Goal: Information Seeking & Learning: Compare options

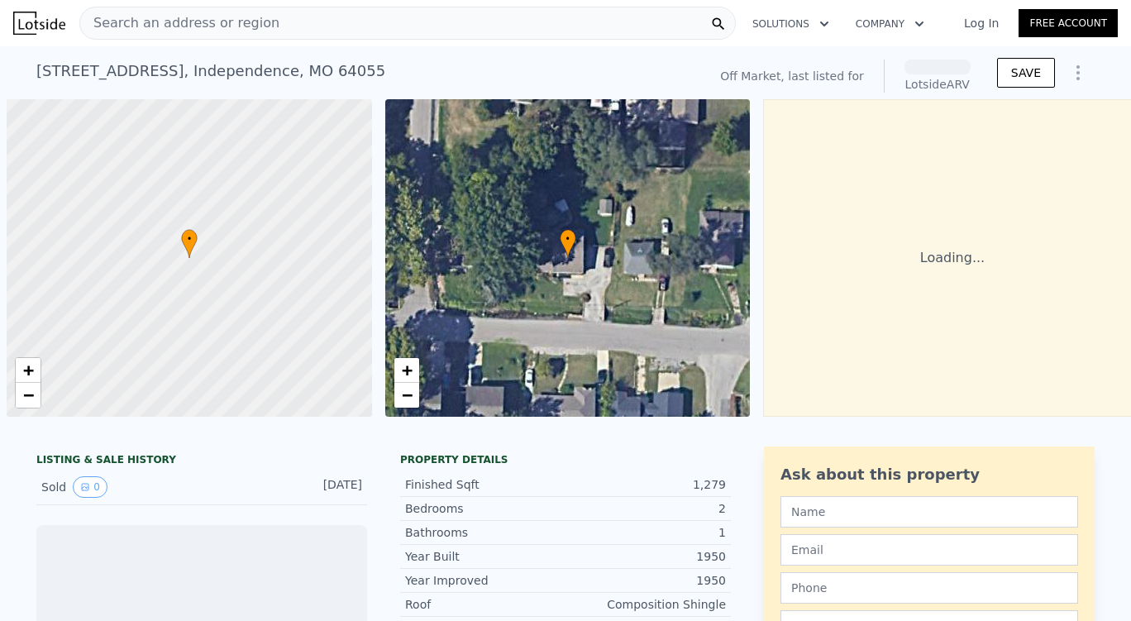
scroll to position [0, 7]
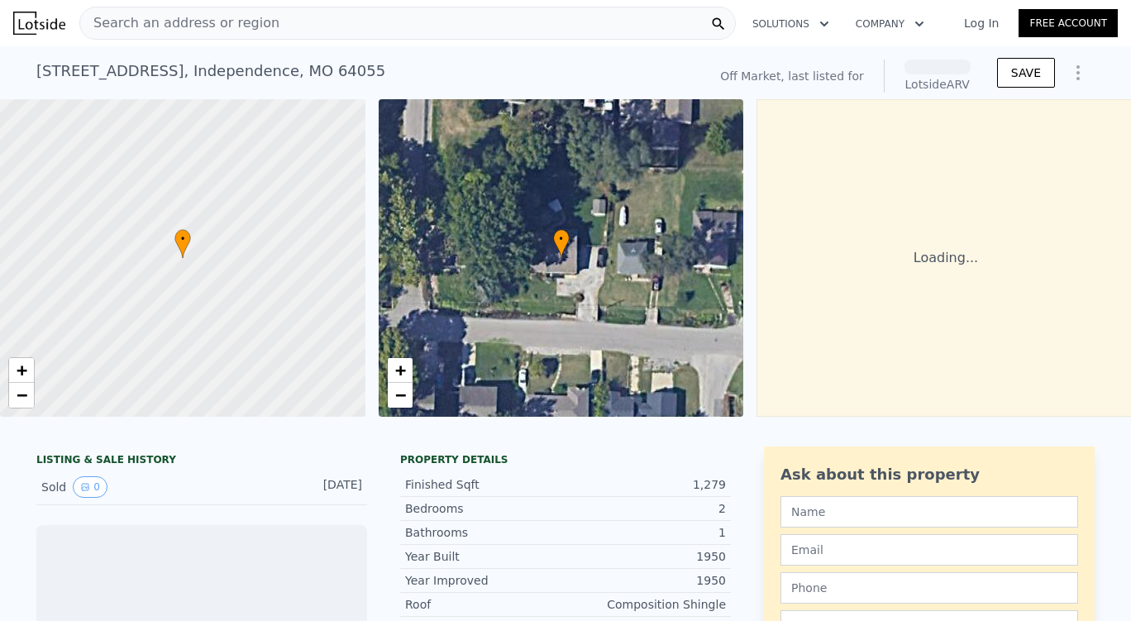
click at [218, 22] on span "Search an address or region" at bounding box center [179, 23] width 199 height 20
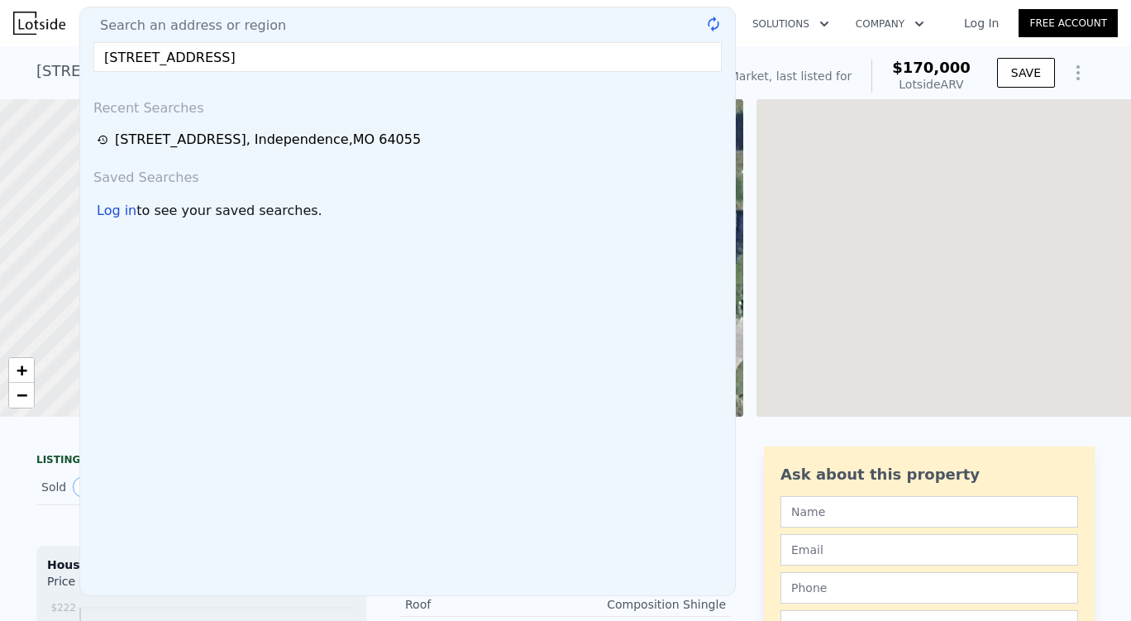
type input "[STREET_ADDRESS]"
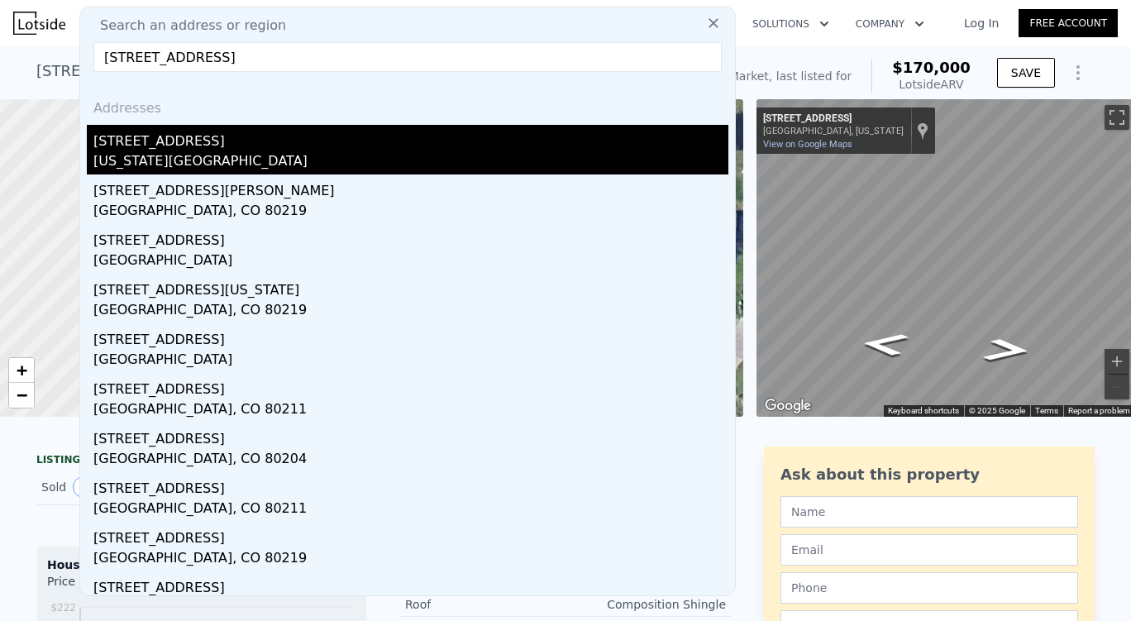
click at [228, 144] on div "[STREET_ADDRESS]" at bounding box center [410, 138] width 635 height 26
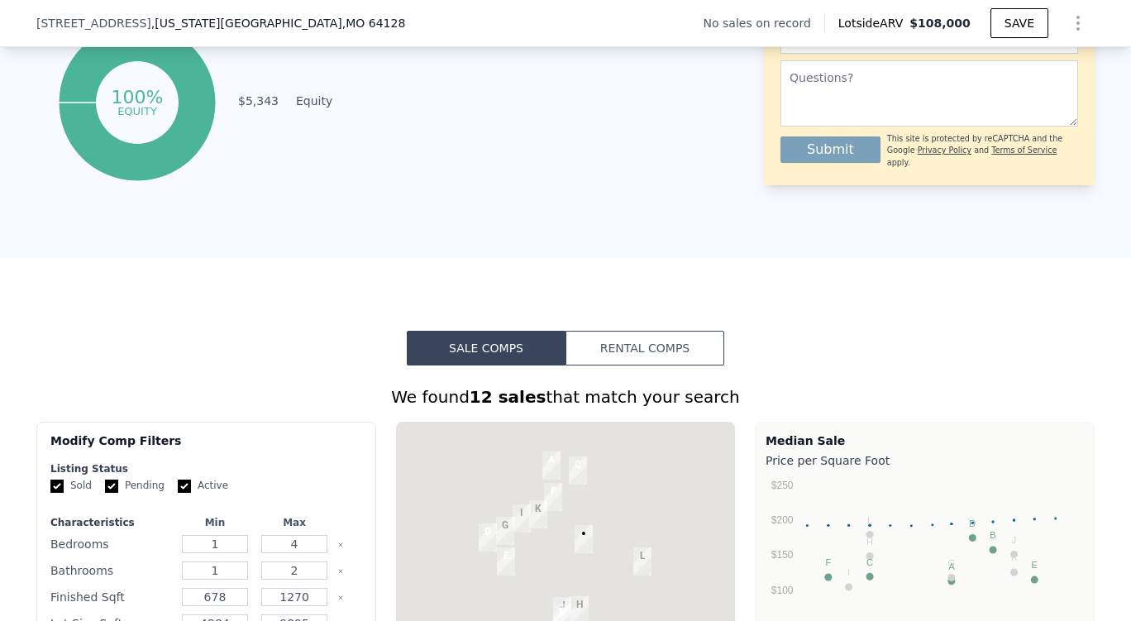
scroll to position [985, 0]
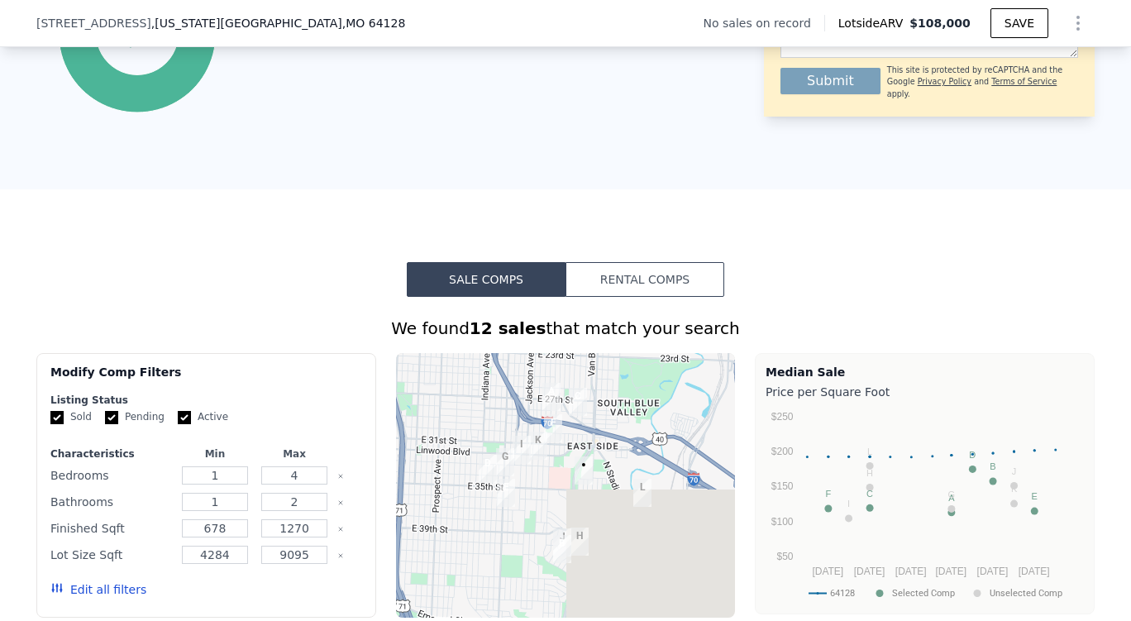
click at [165, 424] on div "Sold Pending Active" at bounding box center [206, 417] width 312 height 14
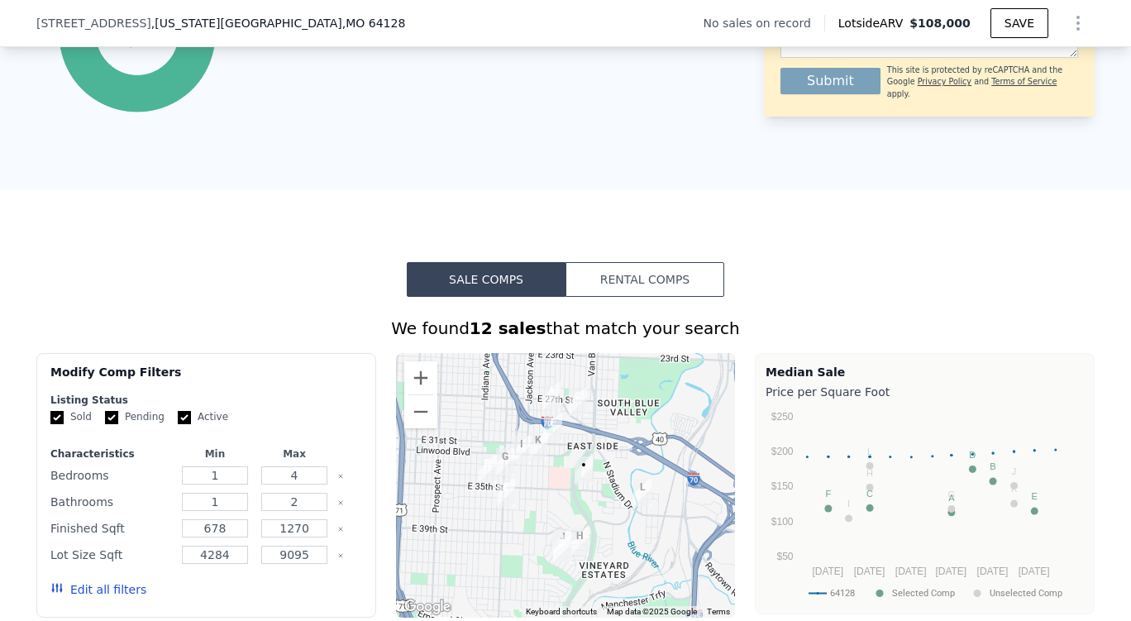
click at [106, 424] on input "Pending" at bounding box center [111, 417] width 13 height 13
checkbox input "false"
click at [178, 424] on input "Active" at bounding box center [184, 417] width 13 height 13
checkbox input "false"
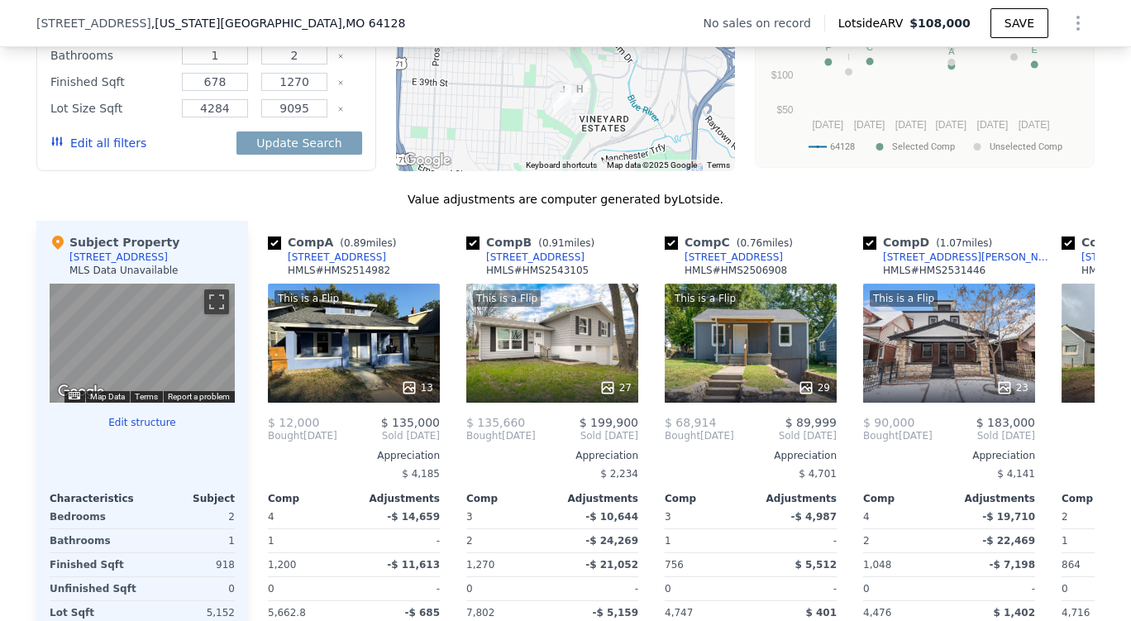
scroll to position [1431, 0]
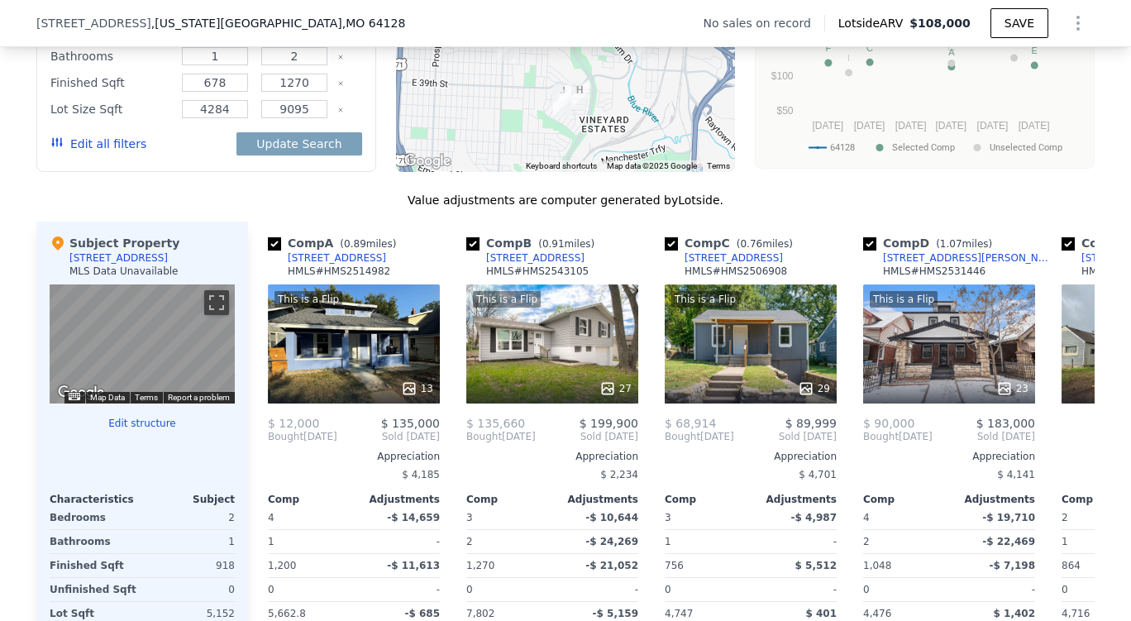
click at [112, 152] on button "Edit all filters" at bounding box center [98, 144] width 96 height 17
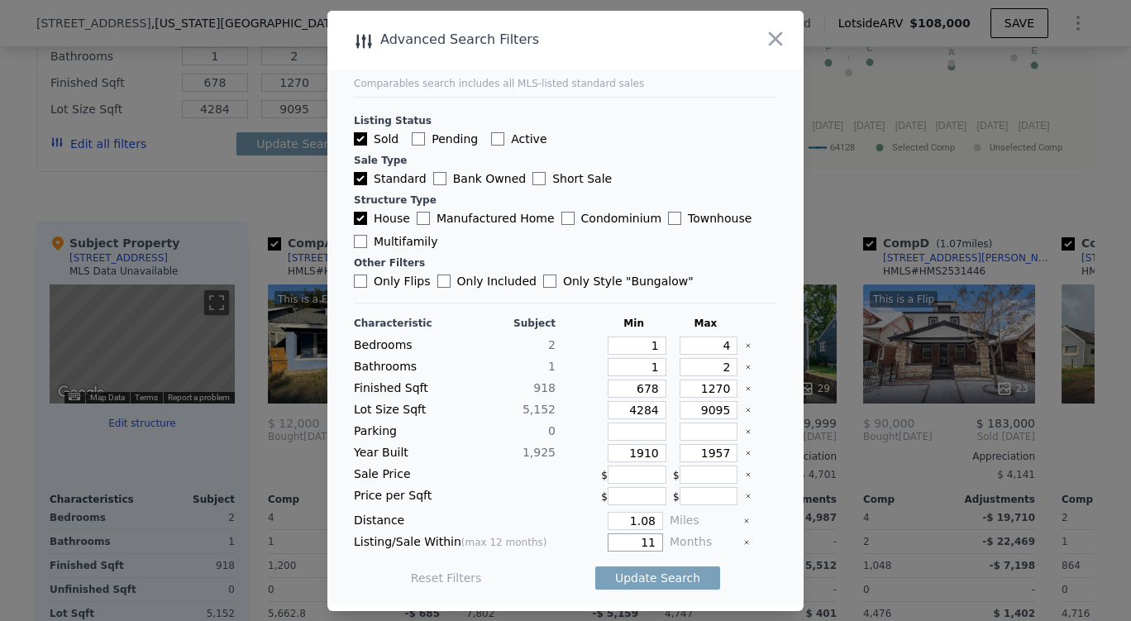
click at [649, 543] on input "11" at bounding box center [635, 542] width 55 height 18
type input "1"
type input "6"
click at [645, 577] on button "Update Search" at bounding box center [657, 578] width 125 height 23
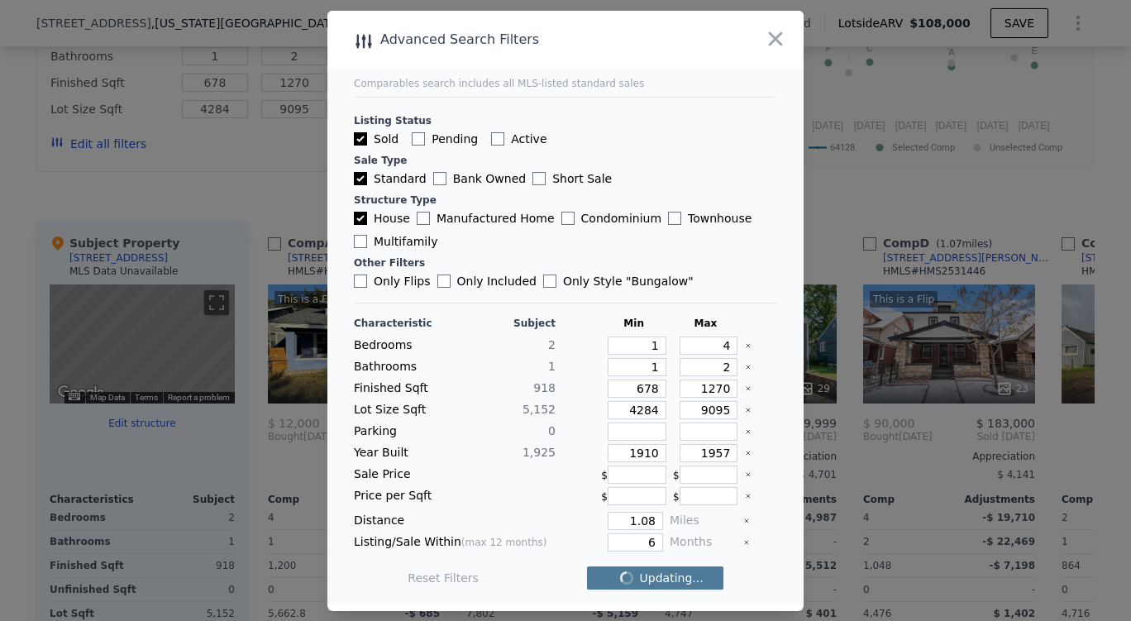
checkbox input "false"
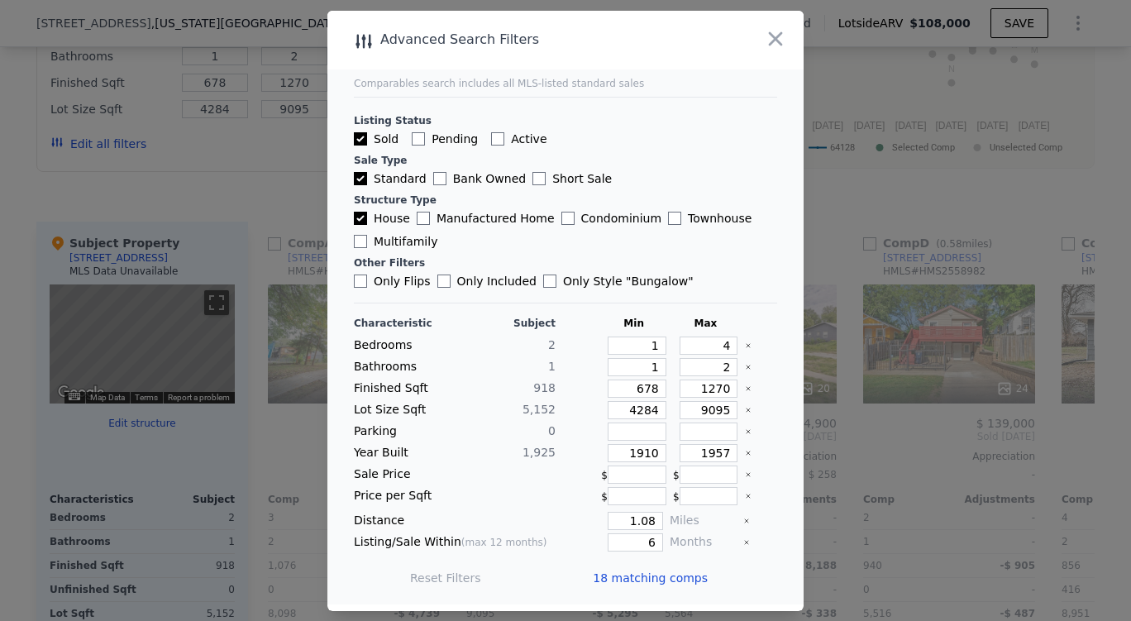
click at [645, 577] on span "18 matching comps" at bounding box center [650, 578] width 115 height 17
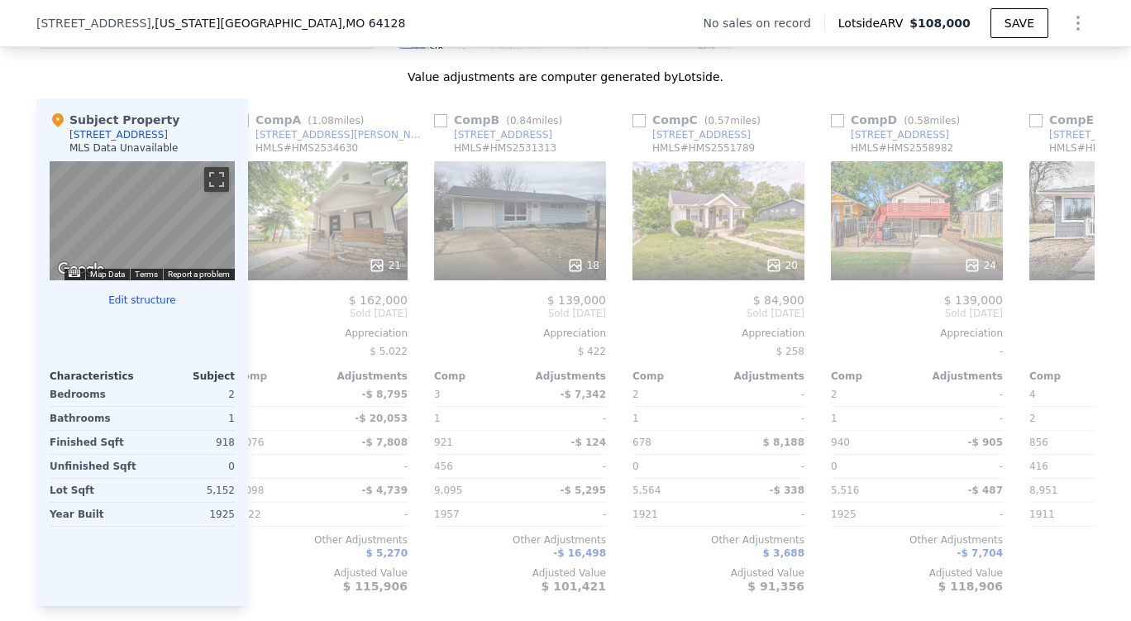
scroll to position [0, 33]
click at [573, 263] on div at bounding box center [519, 266] width 172 height 30
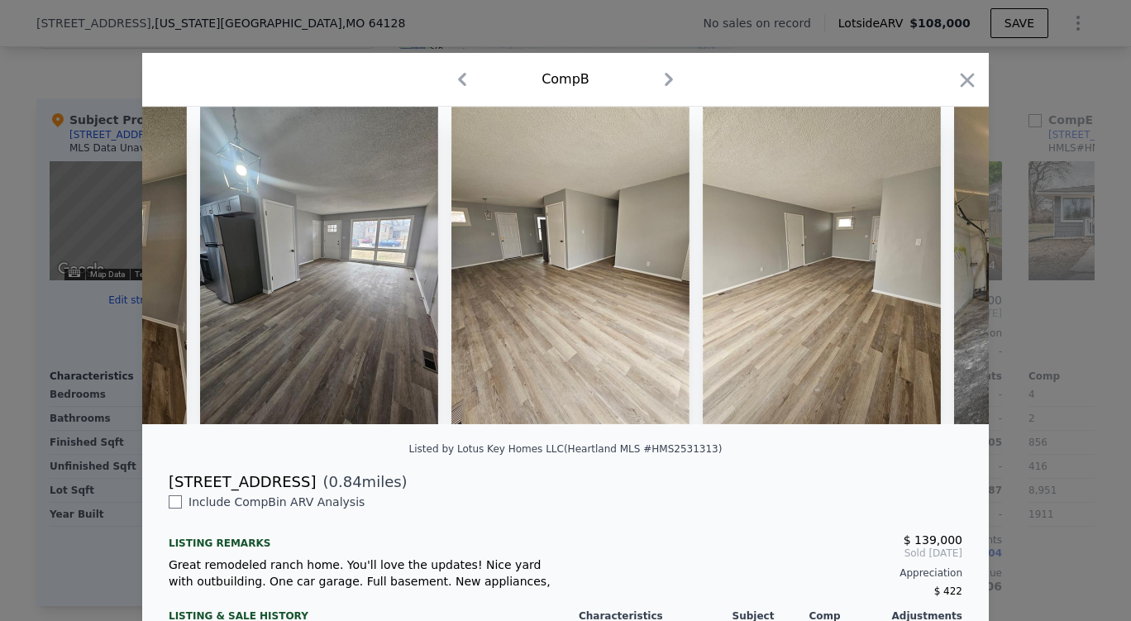
scroll to position [0, 2771]
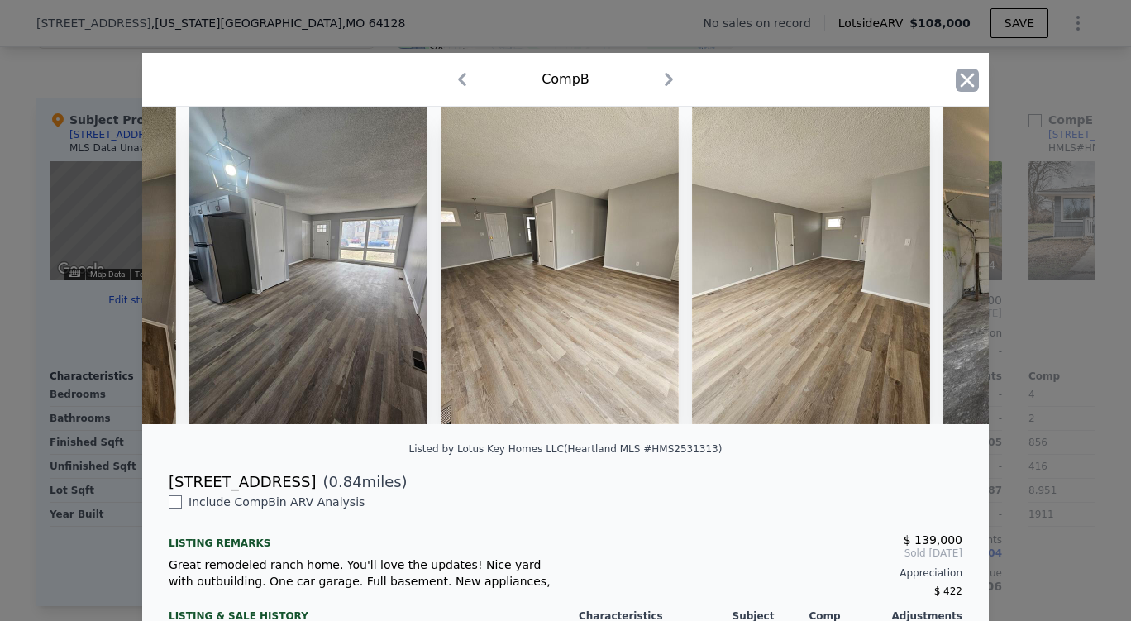
click at [957, 72] on icon "button" at bounding box center [967, 80] width 23 height 23
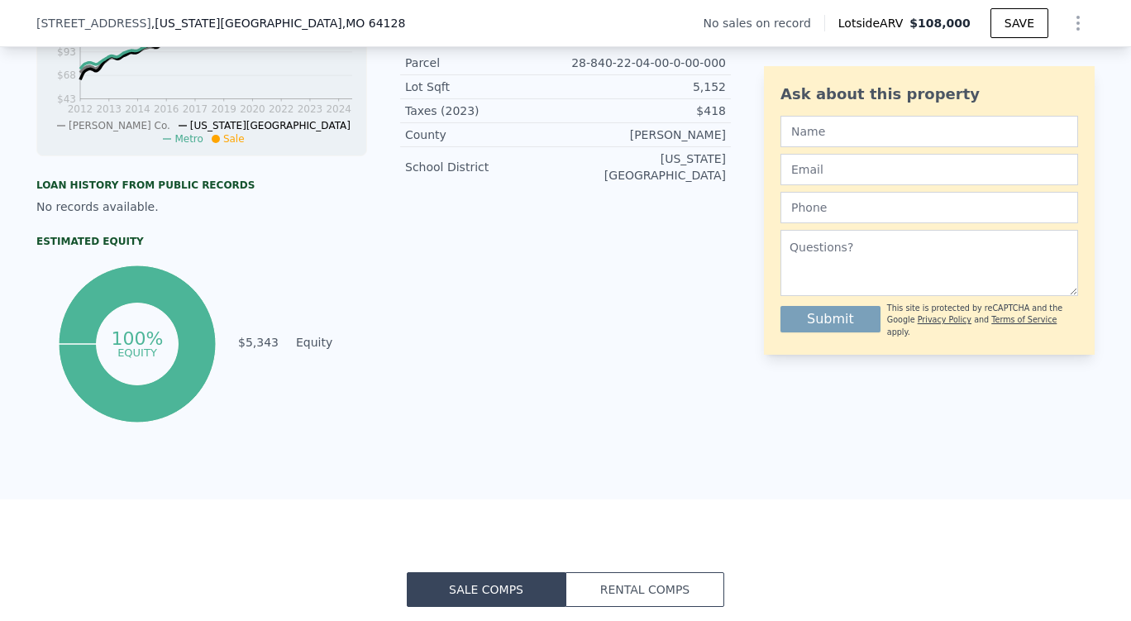
scroll to position [232, 0]
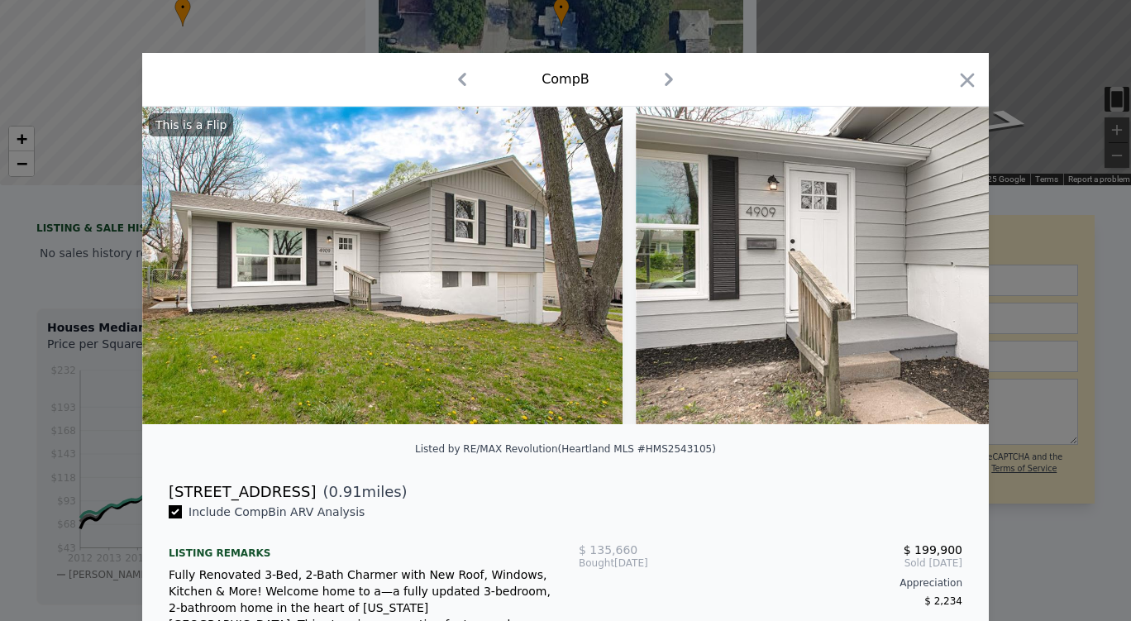
checkbox input "true"
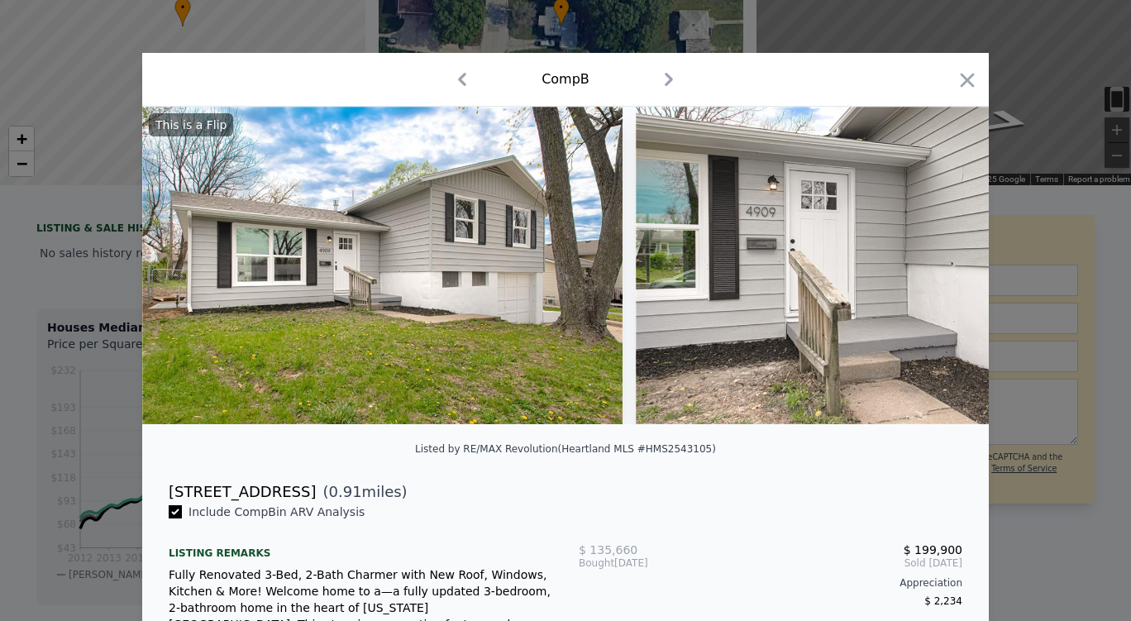
checkbox input "true"
click at [261, 26] on div at bounding box center [565, 310] width 1131 height 621
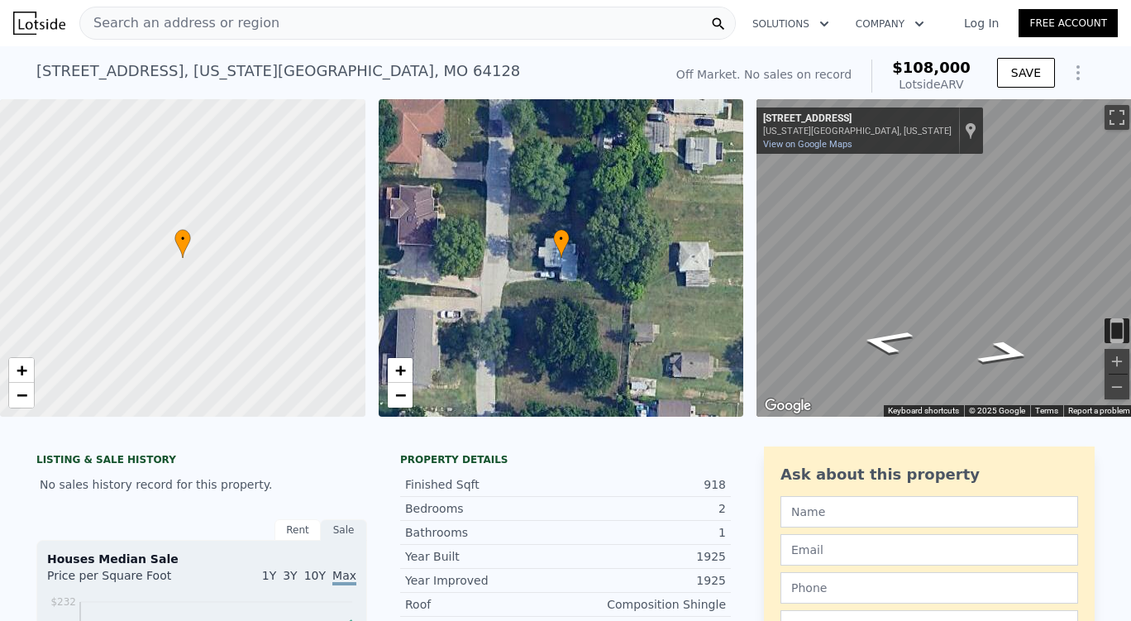
click at [235, 19] on span "Search an address or region" at bounding box center [179, 23] width 199 height 20
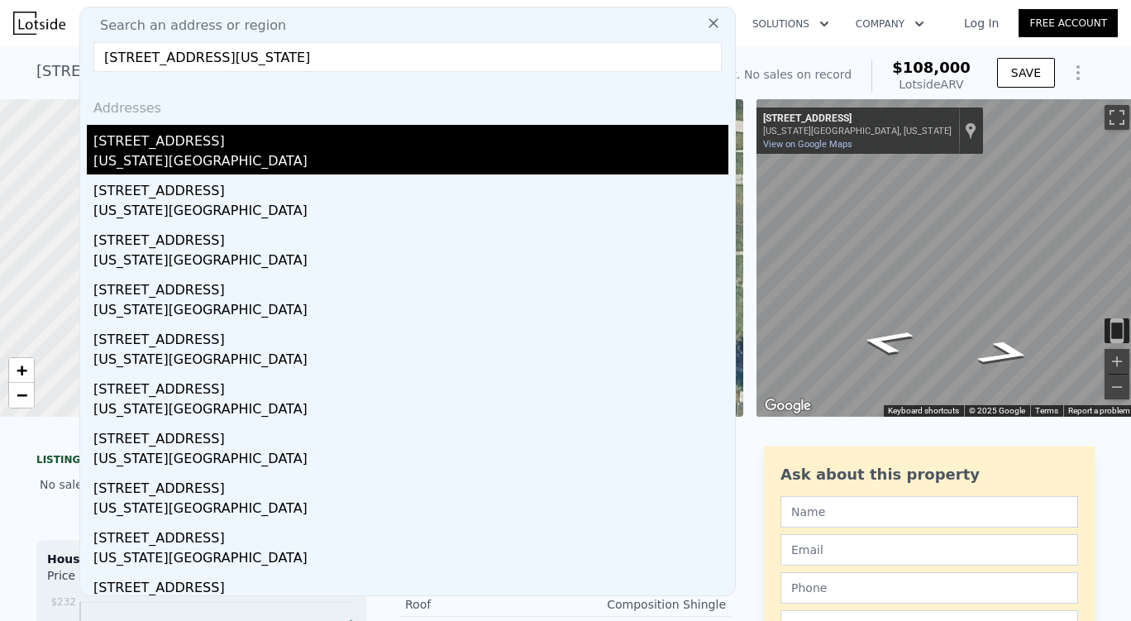
type input "[STREET_ADDRESS][US_STATE]"
click at [216, 141] on div "[STREET_ADDRESS]" at bounding box center [410, 138] width 635 height 26
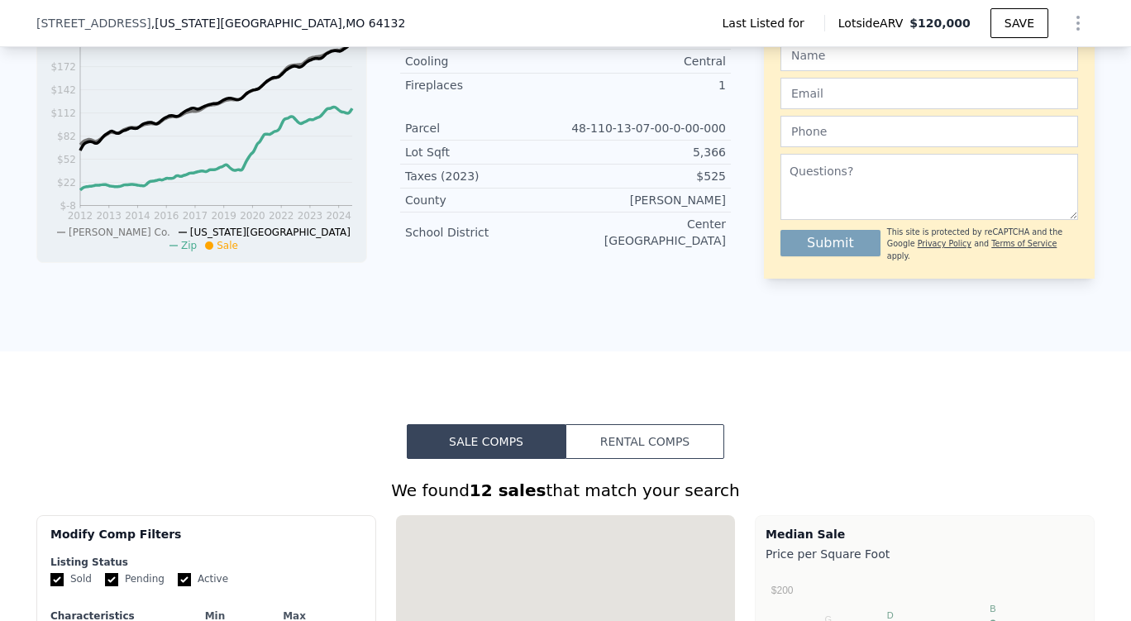
scroll to position [944, 0]
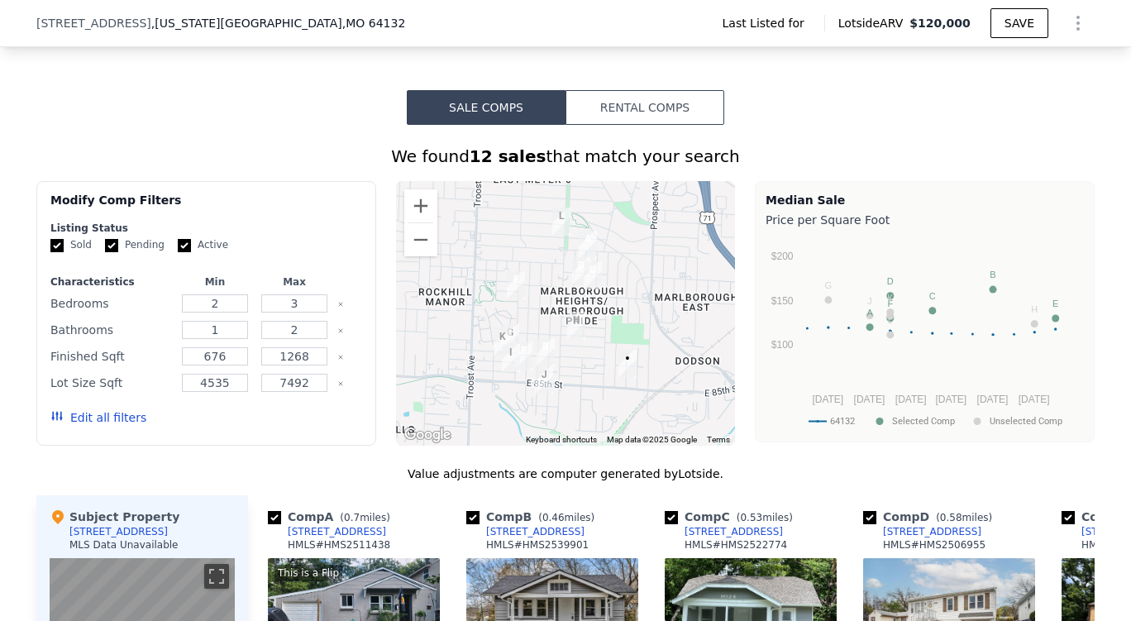
click at [178, 252] on input "Active" at bounding box center [184, 245] width 13 height 13
checkbox input "false"
click at [105, 252] on input "Pending" at bounding box center [111, 245] width 13 height 13
checkbox input "false"
click at [90, 424] on button "Edit all filters" at bounding box center [98, 417] width 96 height 17
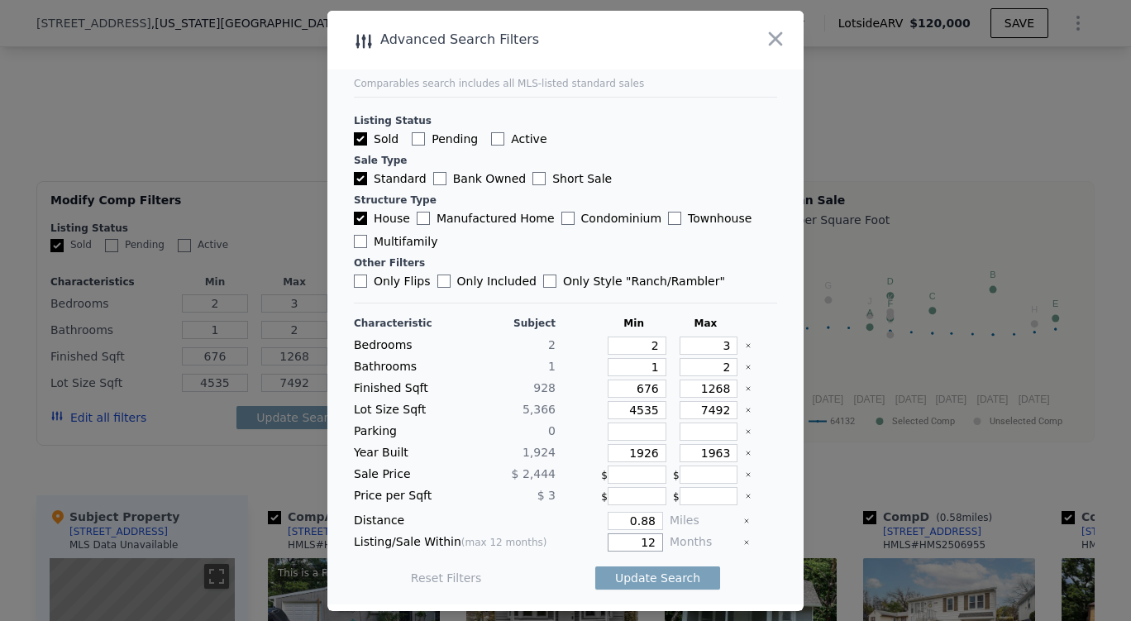
click at [646, 533] on input "12" at bounding box center [635, 542] width 55 height 18
type input "1"
type input "6"
click at [635, 579] on button "Update Search" at bounding box center [657, 578] width 125 height 23
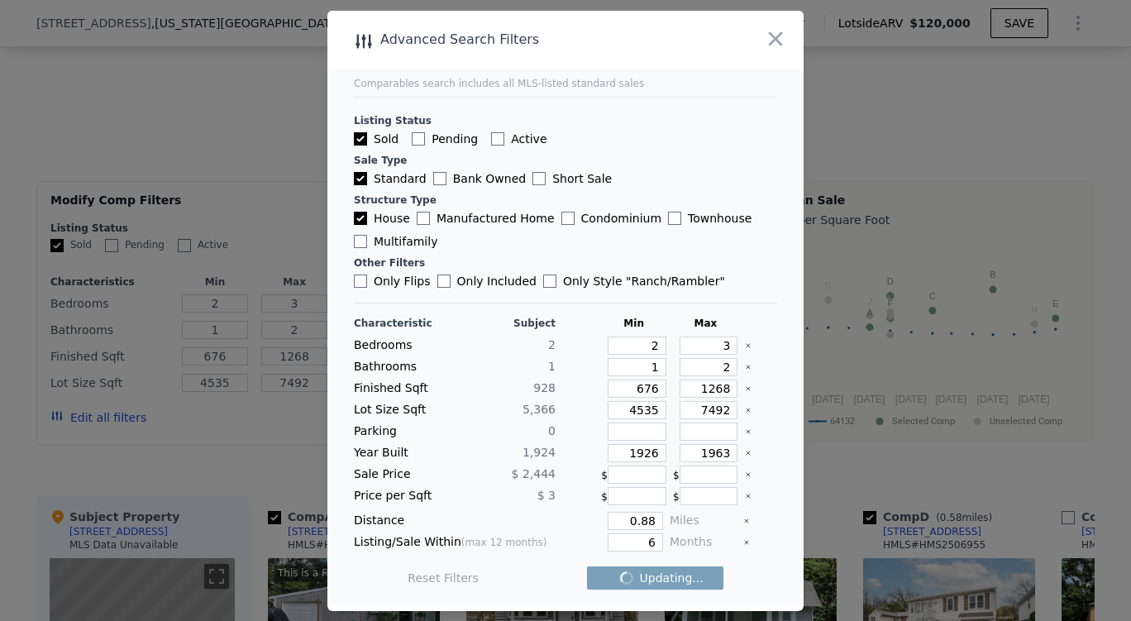
checkbox input "false"
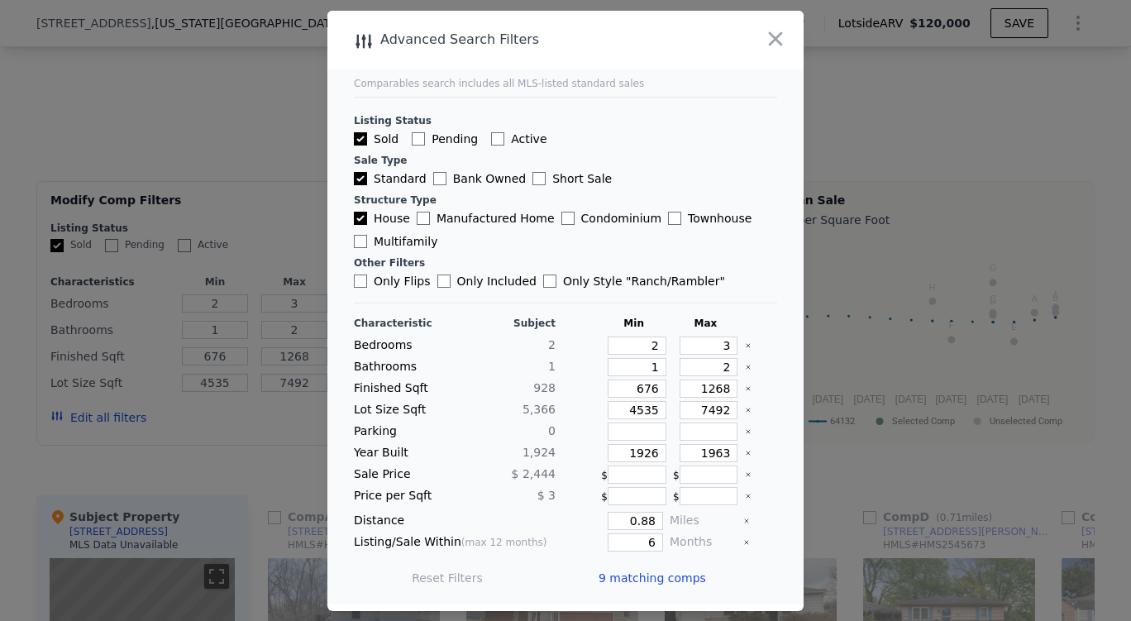
click at [671, 575] on span "9 matching comps" at bounding box center [653, 578] width 108 height 17
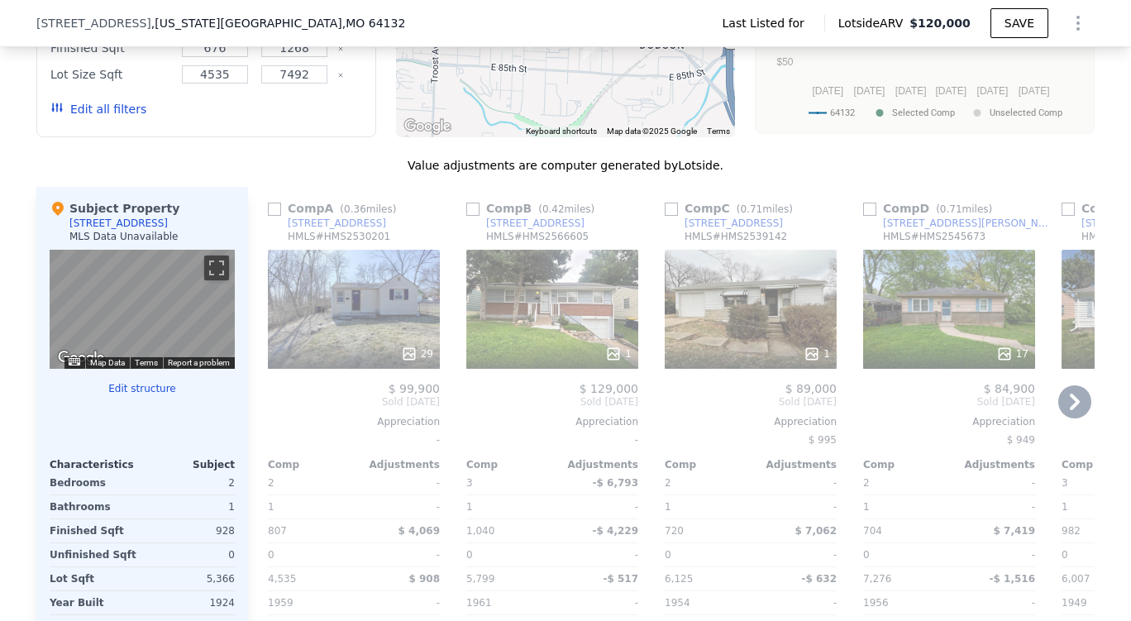
scroll to position [1253, 0]
click at [404, 358] on icon at bounding box center [409, 352] width 11 height 11
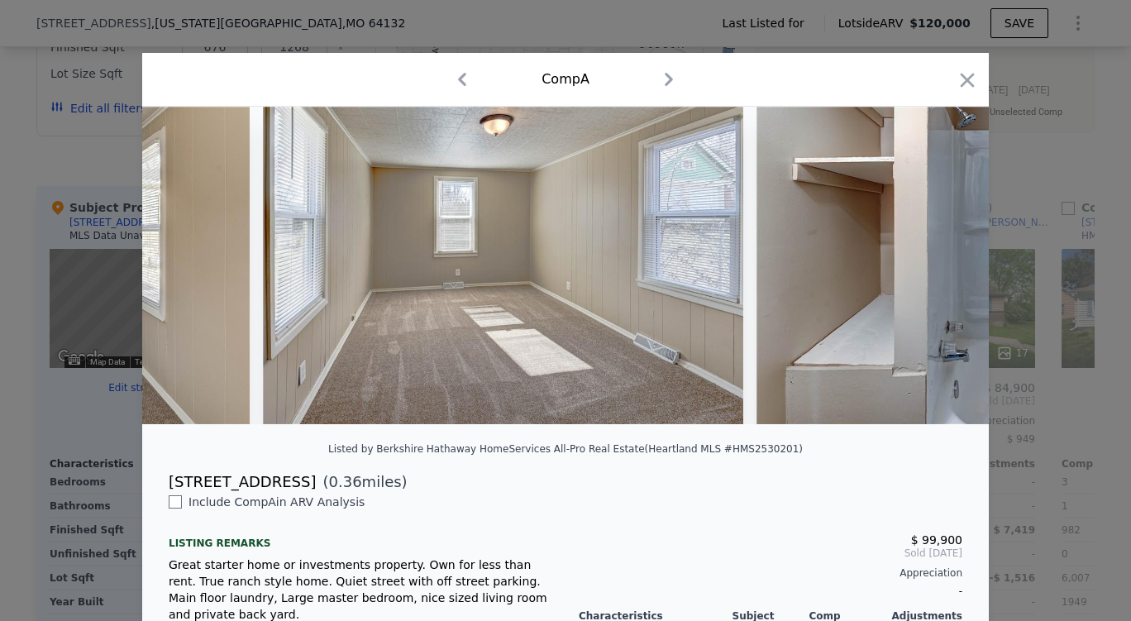
scroll to position [0, 2828]
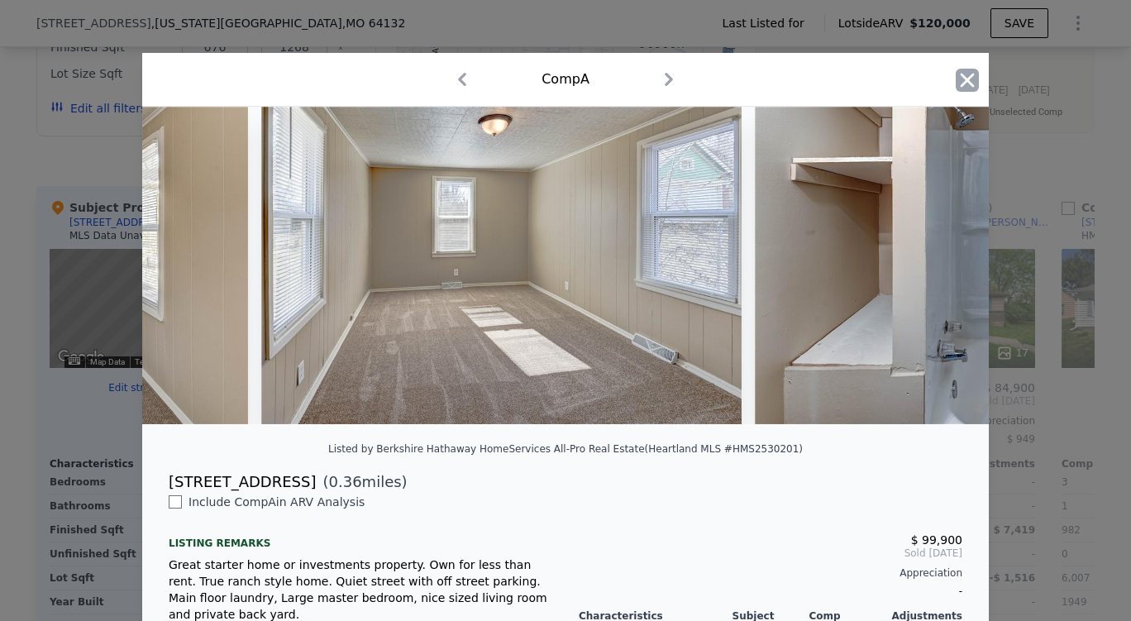
click at [964, 82] on icon "button" at bounding box center [968, 80] width 14 height 14
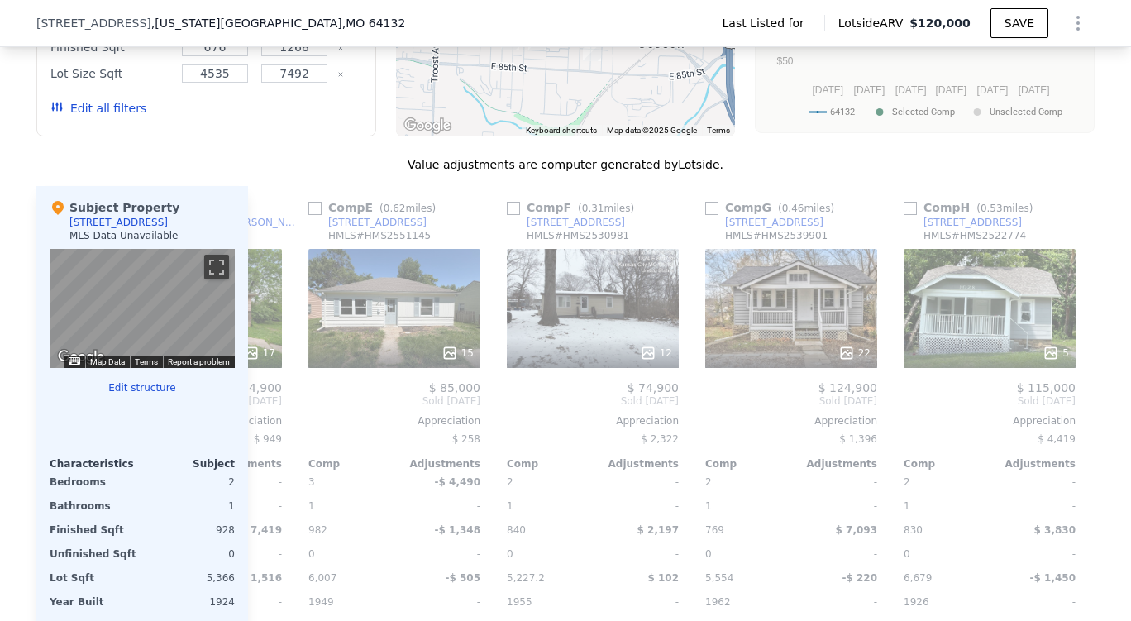
scroll to position [0, 979]
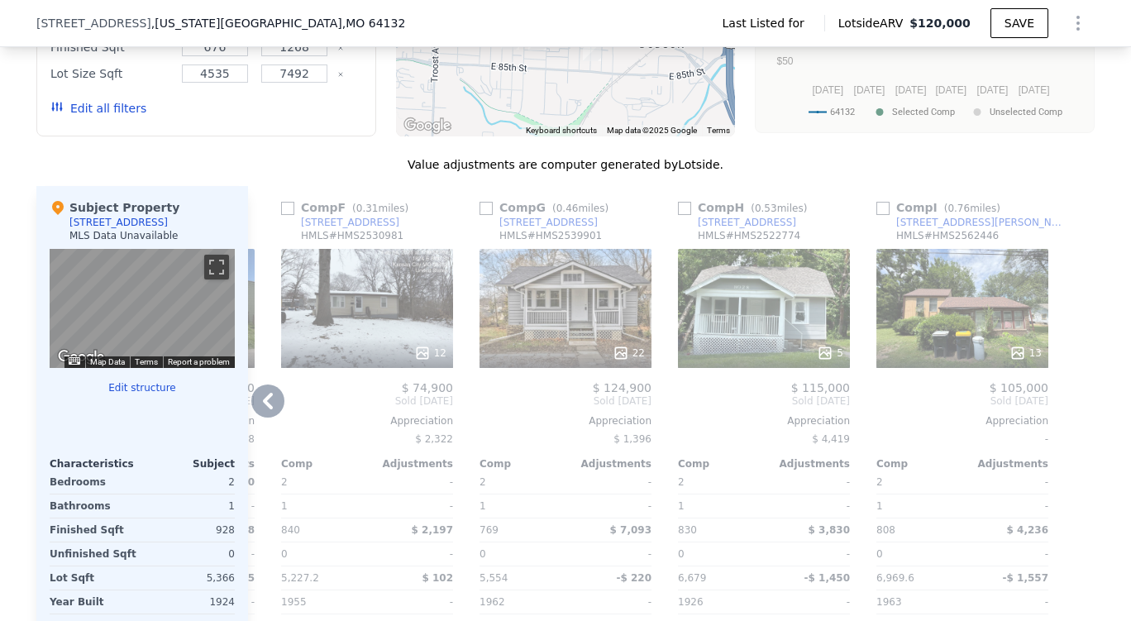
click at [822, 358] on icon at bounding box center [825, 352] width 11 height 11
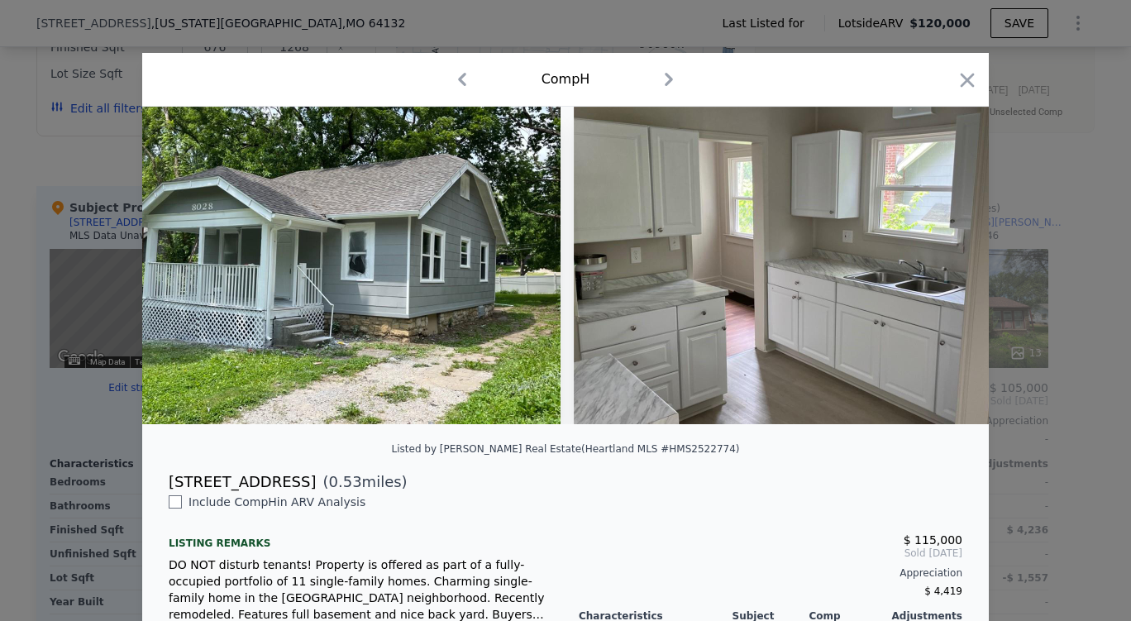
scroll to position [0, 774]
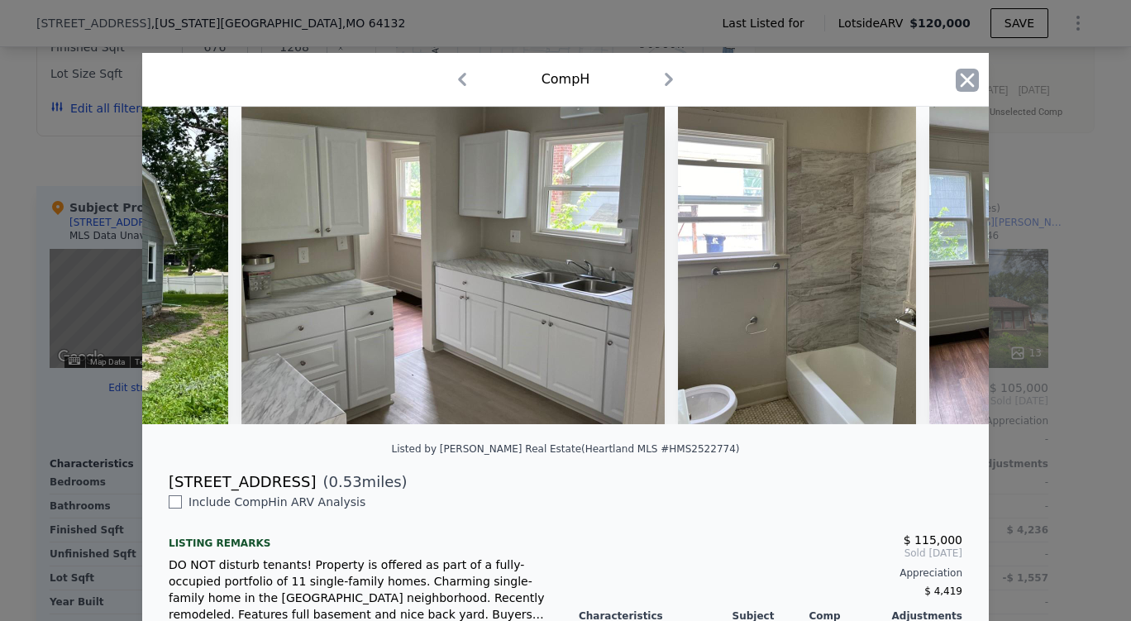
click at [968, 69] on icon "button" at bounding box center [967, 80] width 23 height 23
